Goal: Navigation & Orientation: Find specific page/section

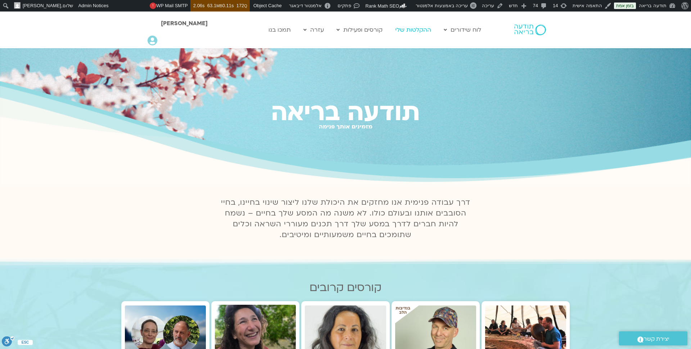
click at [415, 31] on link "ההקלטות שלי" at bounding box center [413, 30] width 43 height 14
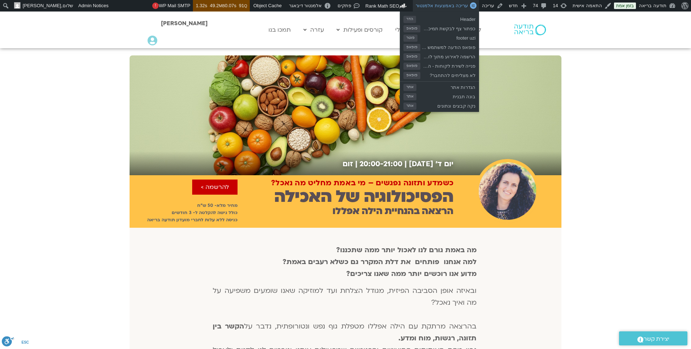
click at [459, 6] on span "עריכה באמצעות אלמנטור" at bounding box center [442, 5] width 52 height 5
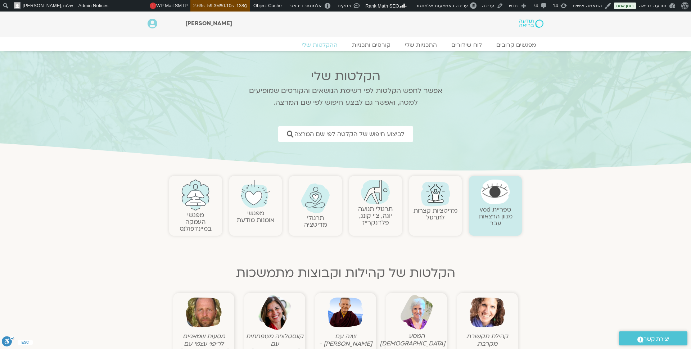
click at [322, 212] on link at bounding box center [316, 199] width 46 height 30
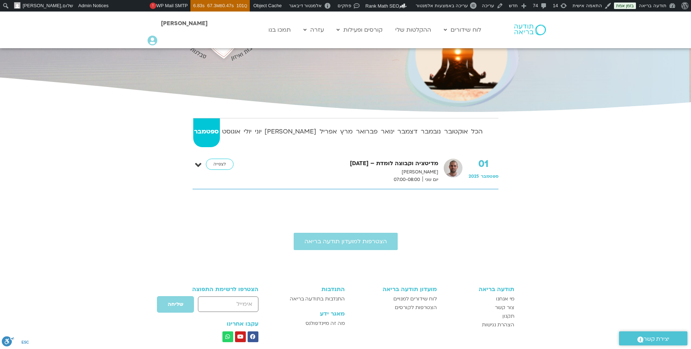
scroll to position [134, 0]
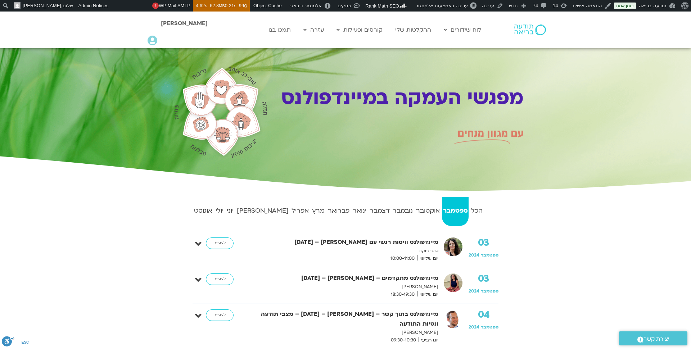
scroll to position [1, 0]
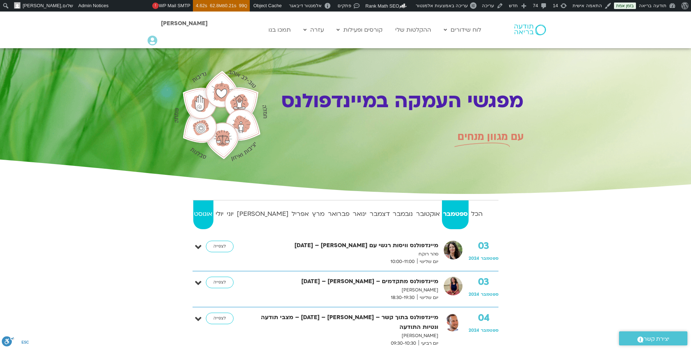
click at [209, 211] on strong "אוגוסט" at bounding box center [203, 214] width 20 height 11
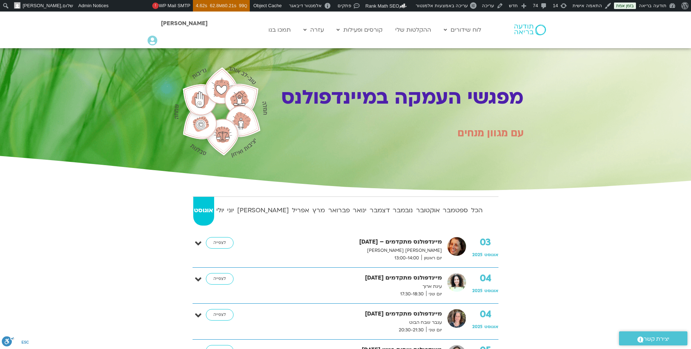
scroll to position [4, 0]
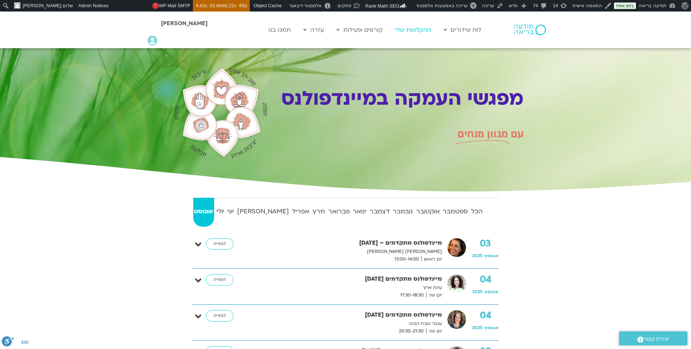
click at [419, 28] on link "ההקלטות שלי" at bounding box center [413, 30] width 43 height 14
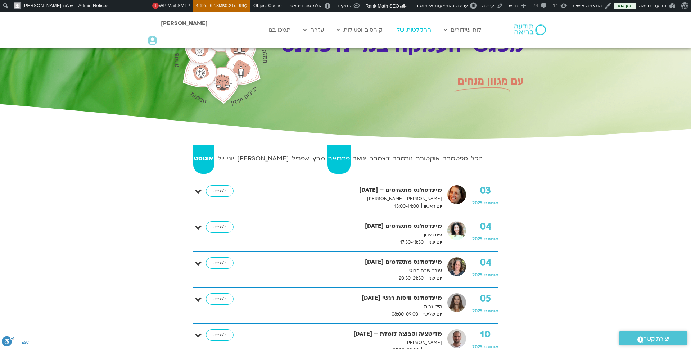
scroll to position [72, 0]
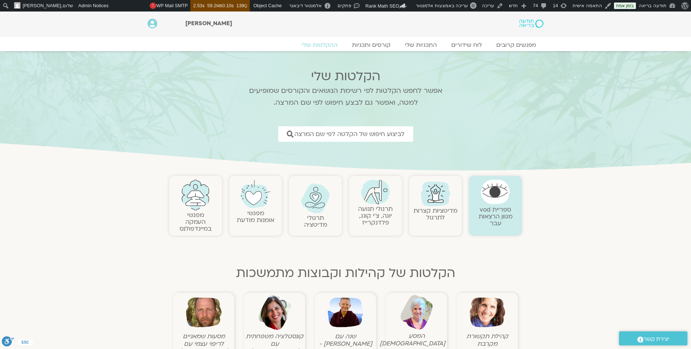
click at [528, 19] on link at bounding box center [511, 24] width 63 height 10
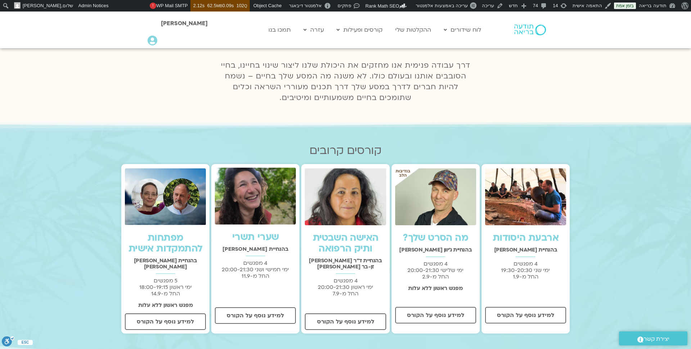
scroll to position [144, 0]
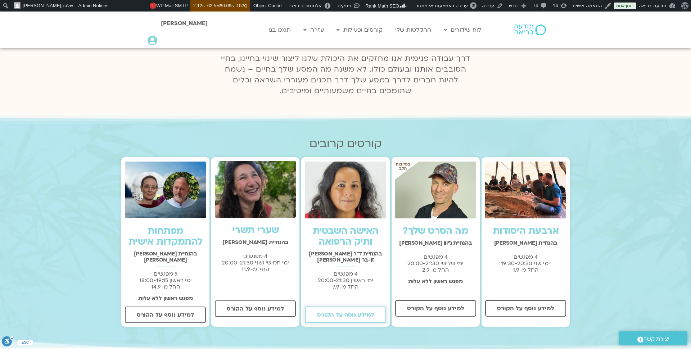
click at [357, 312] on span "למידע נוסף על הקורס" at bounding box center [345, 315] width 57 height 6
click at [258, 310] on span "למידע נוסף על הקורס" at bounding box center [255, 309] width 57 height 6
